Goal: Task Accomplishment & Management: Use online tool/utility

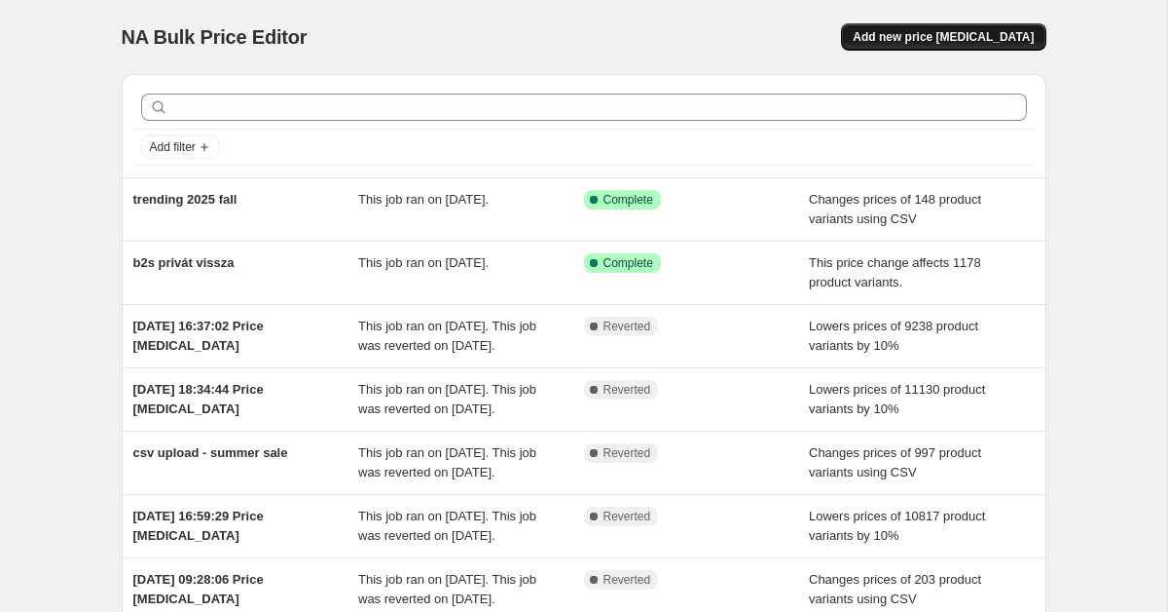
click at [909, 31] on span "Add new price change job" at bounding box center [943, 37] width 181 height 16
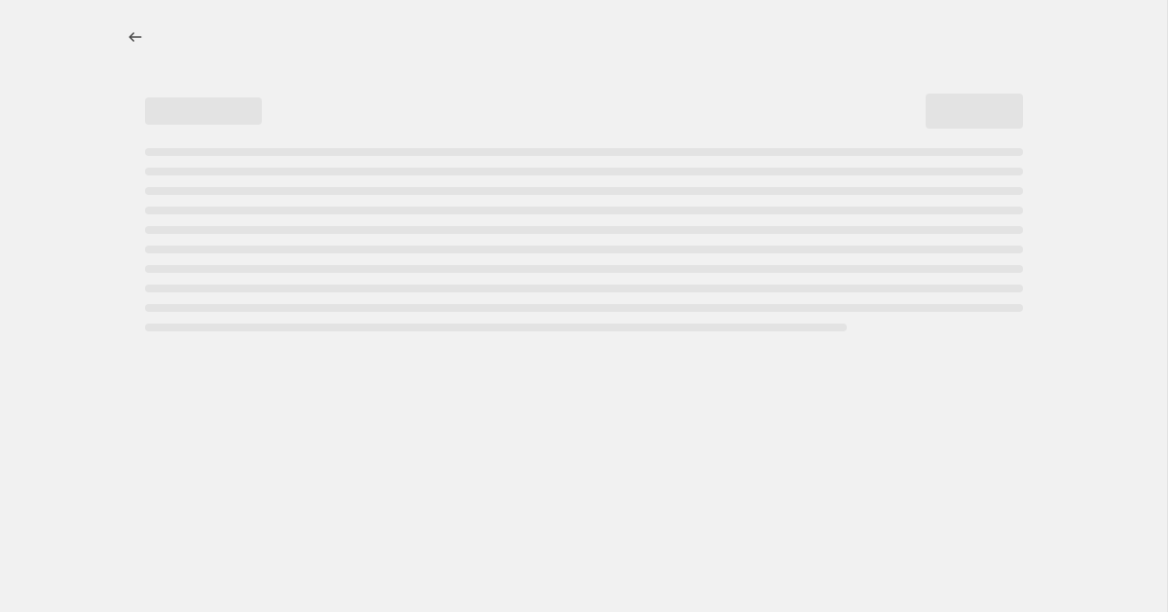
select select "percentage"
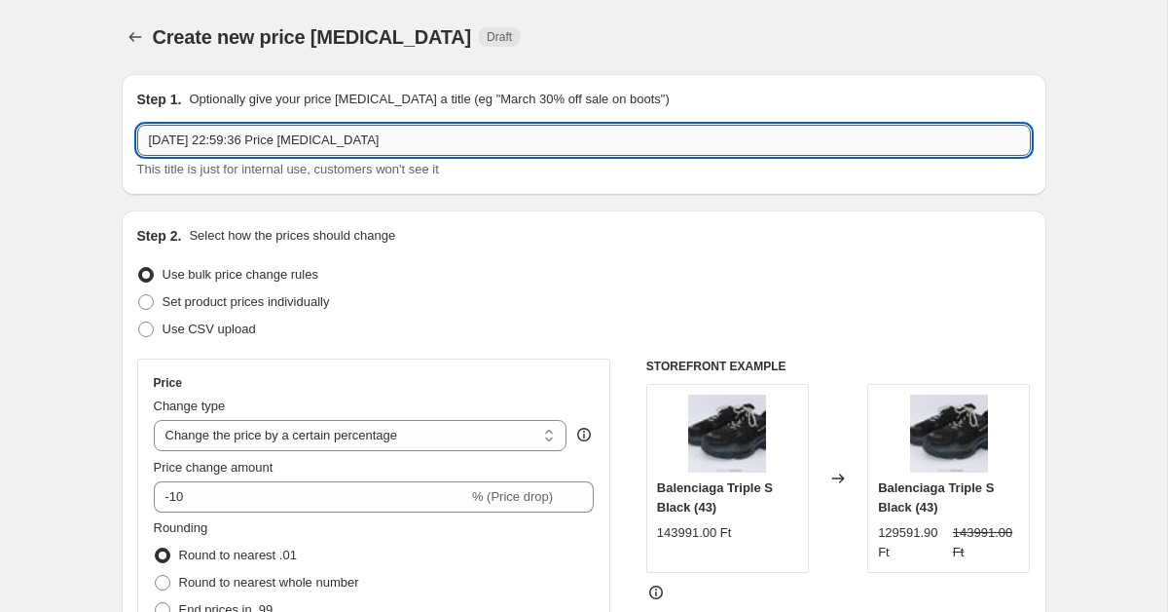
click at [445, 133] on input "25 Sept 2025, 22:59:36 Price change job" at bounding box center [584, 140] width 894 height 31
type input "flash sale"
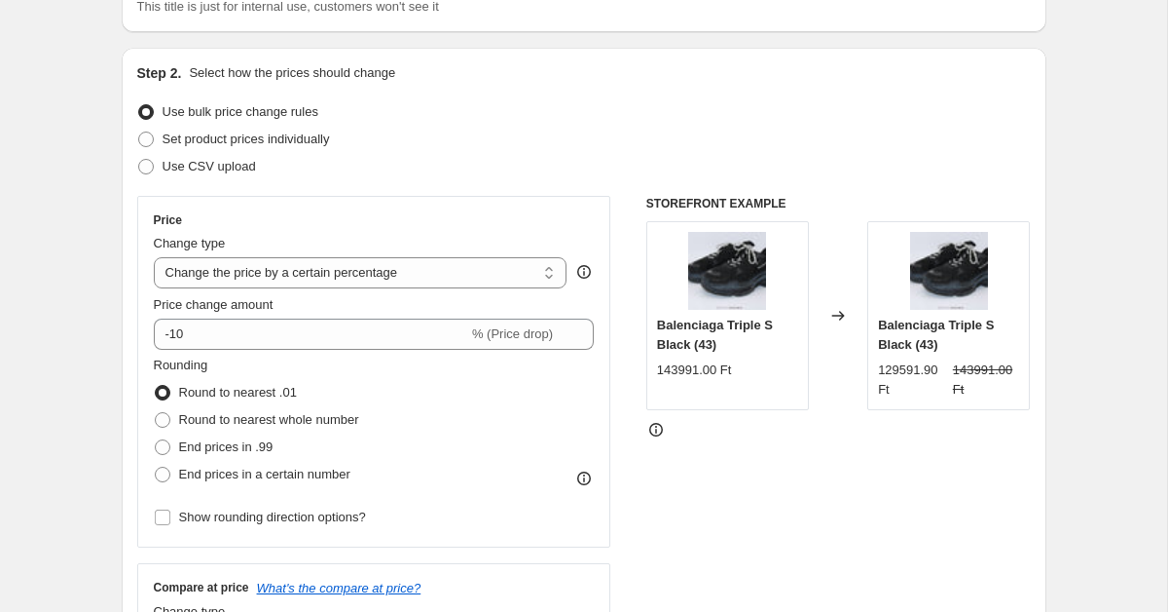
scroll to position [166, 0]
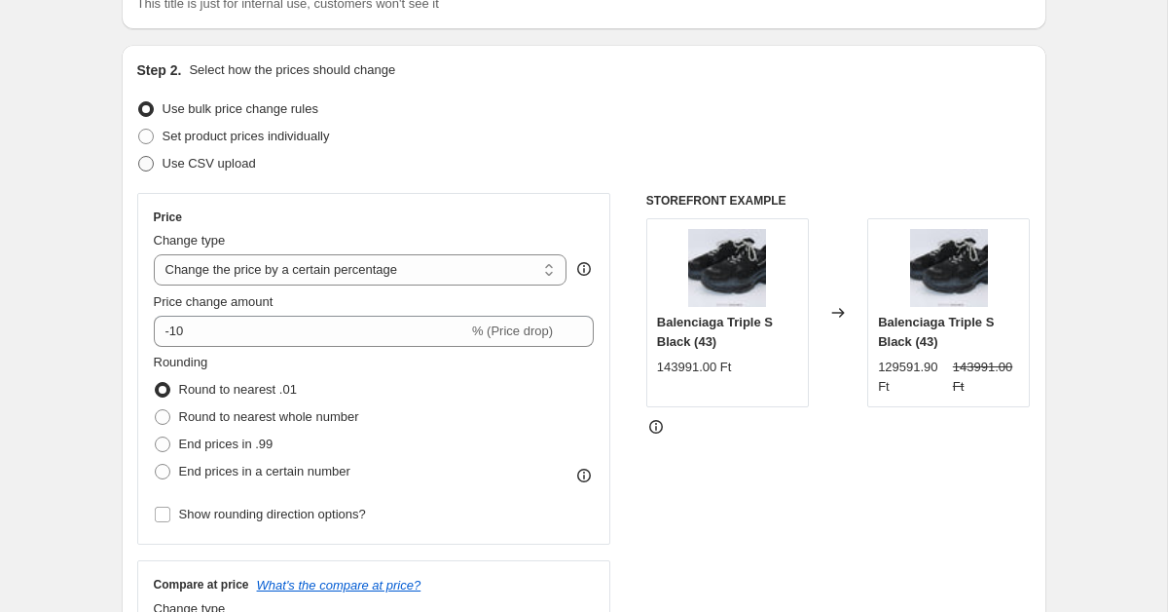
click at [147, 161] on span at bounding box center [146, 164] width 16 height 16
click at [139, 157] on input "Use CSV upload" at bounding box center [138, 156] width 1 height 1
radio input "true"
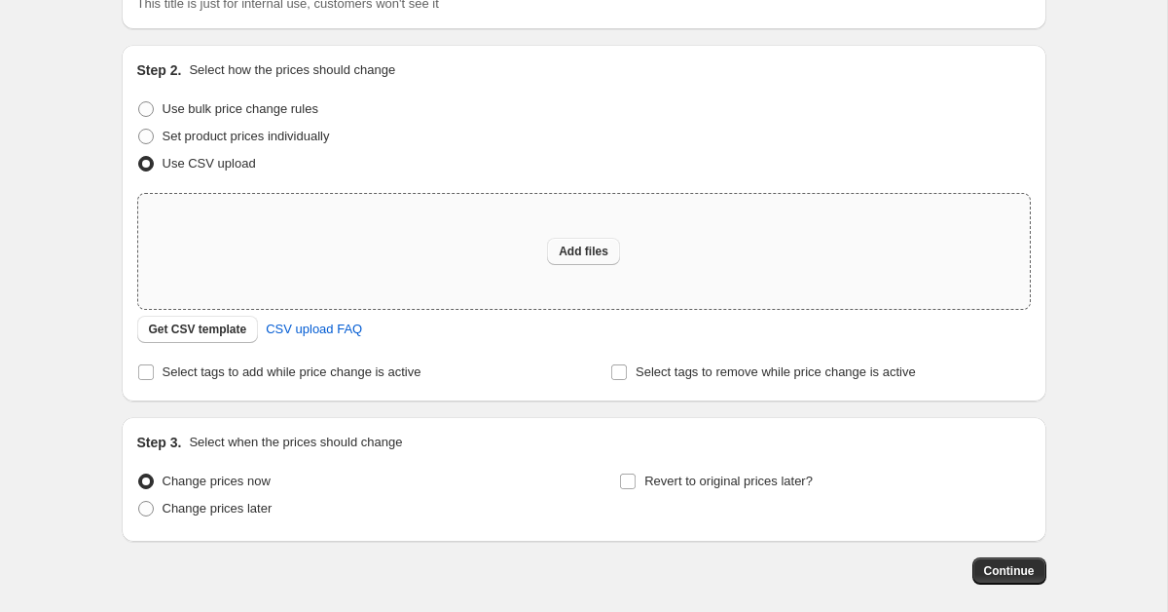
click at [564, 249] on span "Add files" at bounding box center [584, 251] width 50 height 16
type input "C:\fakepath\flash-editor.csv"
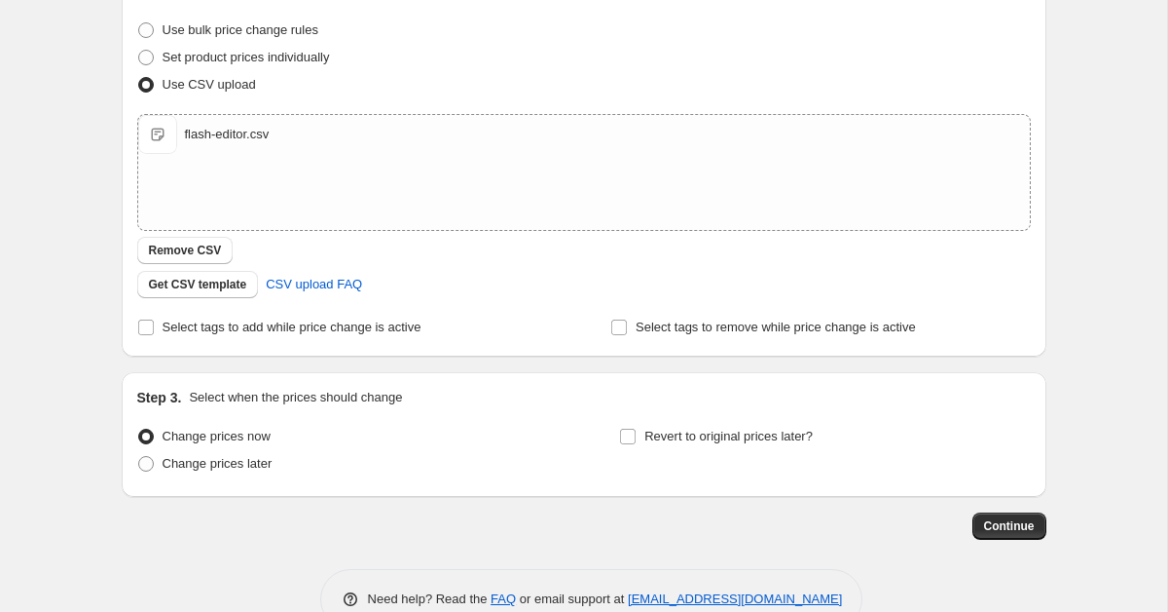
scroll to position [291, 0]
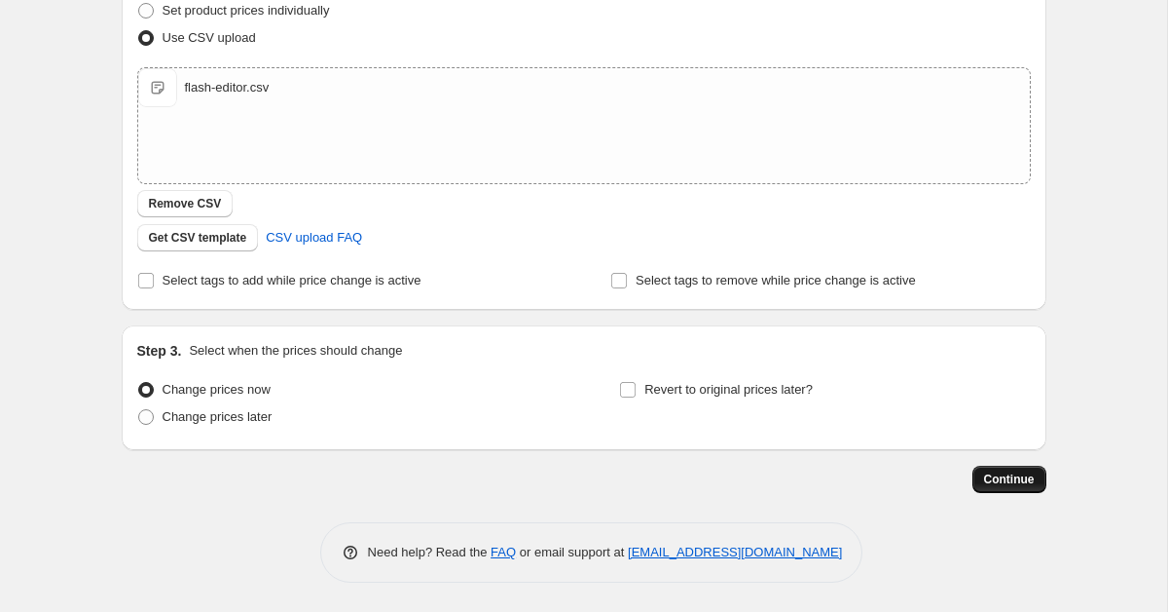
click at [989, 481] on span "Continue" at bounding box center [1009, 479] width 51 height 16
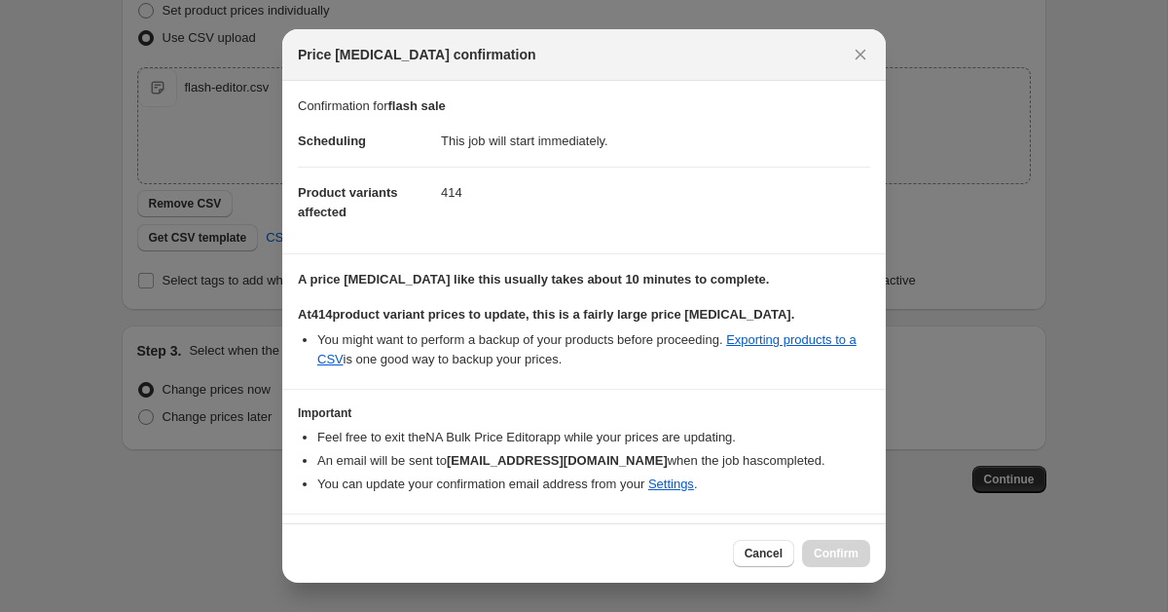
scroll to position [50, 0]
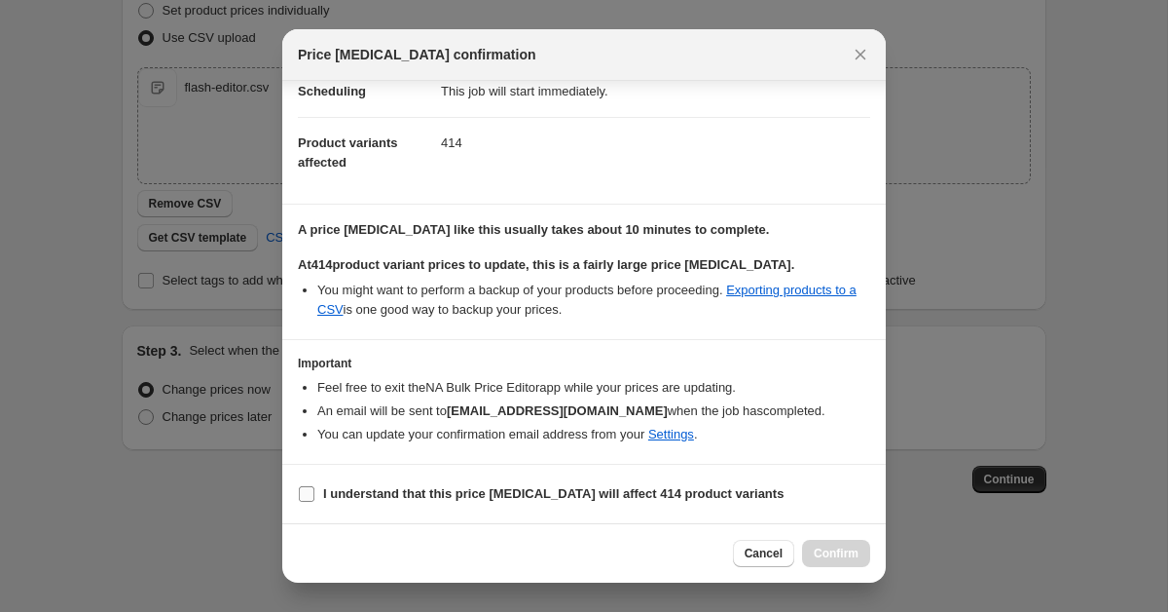
click at [379, 493] on b "I understand that this price change job will affect 414 product variants" at bounding box center [553, 493] width 461 height 15
click at [315, 493] on input "I understand that this price change job will affect 414 product variants" at bounding box center [307, 494] width 16 height 16
checkbox input "true"
click at [832, 546] on span "Confirm" at bounding box center [836, 553] width 45 height 16
